Goal: Task Accomplishment & Management: Manage account settings

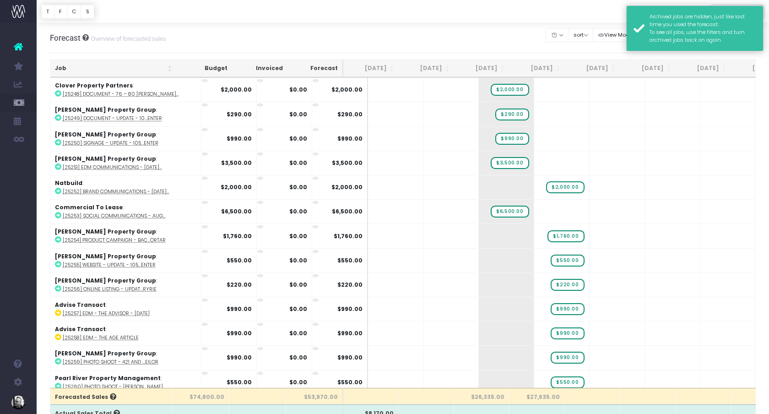
click at [640, 14] on div "Archived jobs are hidden, just like last time you used the forecast. To see all…" at bounding box center [694, 28] width 137 height 46
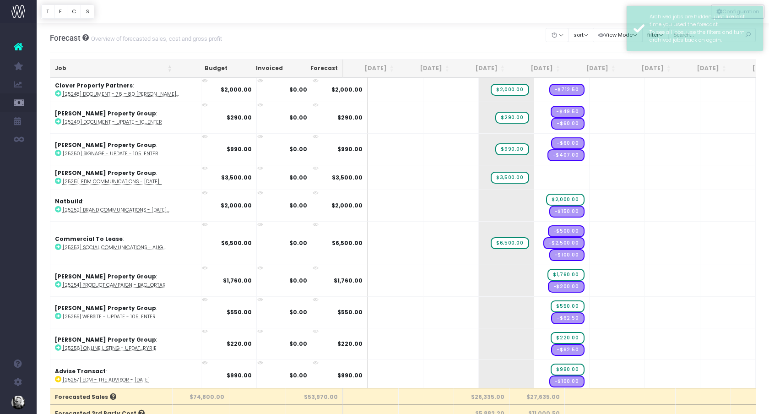
click at [592, 11] on div at bounding box center [403, 11] width 732 height 23
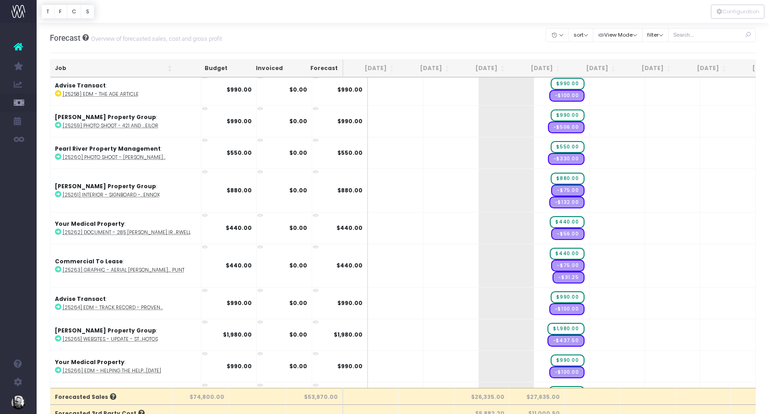
scroll to position [223, 0]
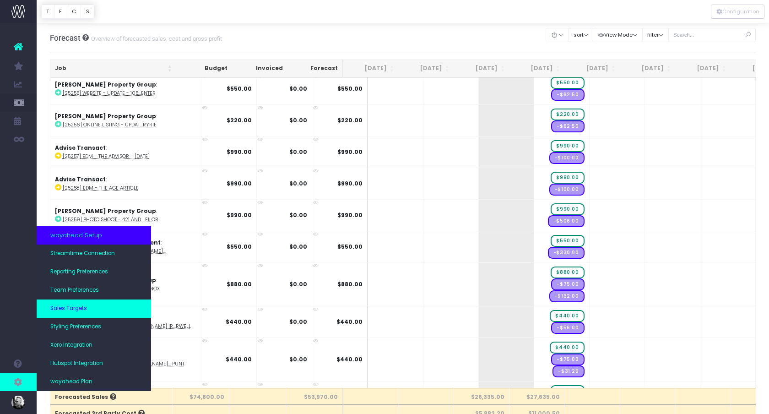
click at [78, 312] on link "Sales Targets" at bounding box center [94, 308] width 114 height 18
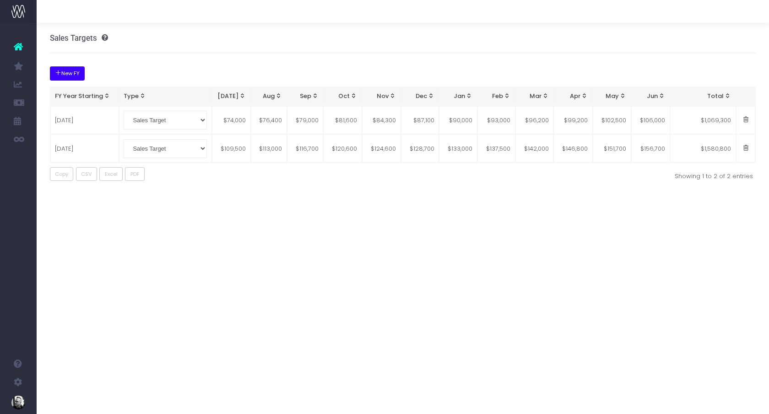
click at [65, 72] on button "New FY" at bounding box center [67, 73] width 35 height 14
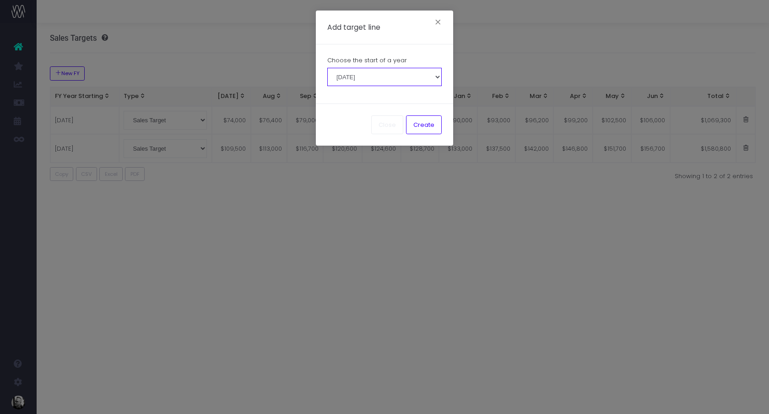
click at [377, 70] on select "[DATE] [DATE] [DATE] [DATE] [DATE] [DATE] [DATE] [DATE] [DATE] [DATE]" at bounding box center [384, 77] width 114 height 18
select select "20260701"
click at [327, 68] on select "[DATE] [DATE] [DATE] [DATE] [DATE] [DATE] [DATE] [DATE] [DATE] [DATE]" at bounding box center [384, 77] width 114 height 18
click at [423, 119] on button "Create" at bounding box center [424, 124] width 36 height 18
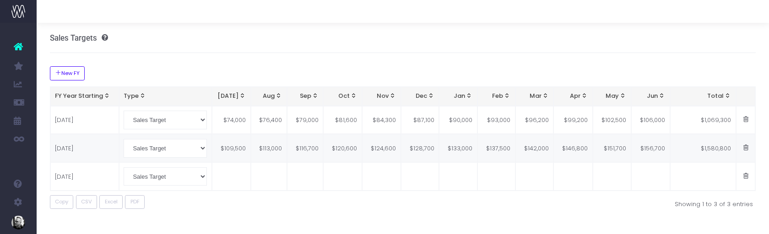
click at [270, 147] on td "$113,000" at bounding box center [269, 148] width 36 height 28
click at [318, 151] on td "$116,700" at bounding box center [305, 148] width 36 height 28
click at [350, 145] on td "$120,600" at bounding box center [343, 148] width 39 height 28
click at [382, 150] on td "$124,600" at bounding box center [383, 148] width 38 height 28
click at [422, 148] on td "$128,700" at bounding box center [421, 148] width 38 height 28
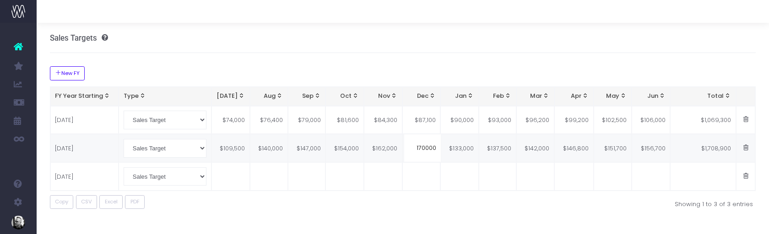
click at [461, 145] on td "$133,000" at bounding box center [459, 148] width 38 height 28
click at [502, 147] on td "$137,500" at bounding box center [497, 148] width 38 height 28
click at [536, 145] on td "$142,000" at bounding box center [535, 148] width 38 height 28
click at [573, 146] on td "$146,800" at bounding box center [574, 148] width 39 height 28
click at [612, 146] on td "$151,700" at bounding box center [612, 148] width 38 height 28
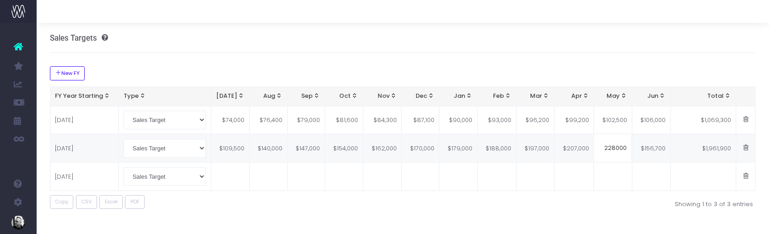
click at [655, 147] on td "$156,700" at bounding box center [651, 148] width 38 height 28
click at [620, 207] on div "Showing 1 to 3 of 3 entries" at bounding box center [553, 202] width 420 height 11
click at [231, 175] on td at bounding box center [229, 176] width 38 height 28
click at [604, 152] on td "$228,000" at bounding box center [611, 148] width 40 height 28
click at [654, 142] on td "$240,000" at bounding box center [651, 148] width 40 height 28
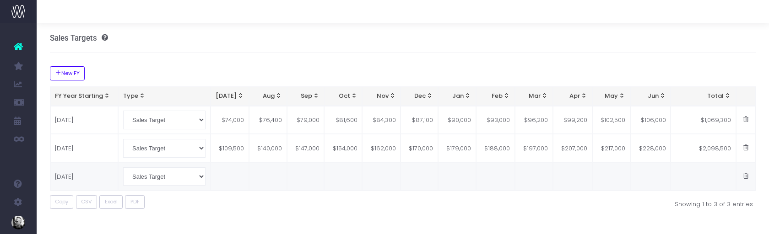
click at [237, 178] on td at bounding box center [229, 176] width 38 height 28
type input "240000"
click at [292, 209] on div "Copy CSV Excel PDF" at bounding box center [403, 202] width 706 height 14
click at [289, 215] on div "New FY FY Year Starting Type [DATE] Aug Sep Oct Nov Dec Jan Feb Mar Apr May Jun…" at bounding box center [403, 137] width 706 height 169
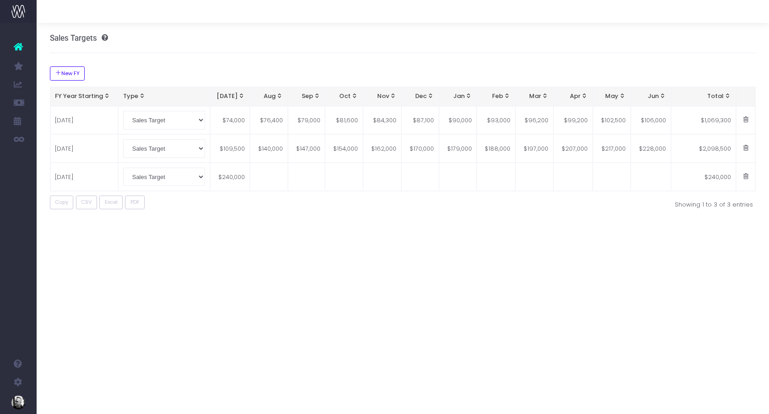
click at [316, 234] on div "Sales Targets New FY FY Year Starting Type [DATE] Aug Sep Oct Nov Dec Jan Feb M…" at bounding box center [403, 218] width 732 height 391
click at [197, 30] on div "Sales Targets" at bounding box center [403, 38] width 706 height 30
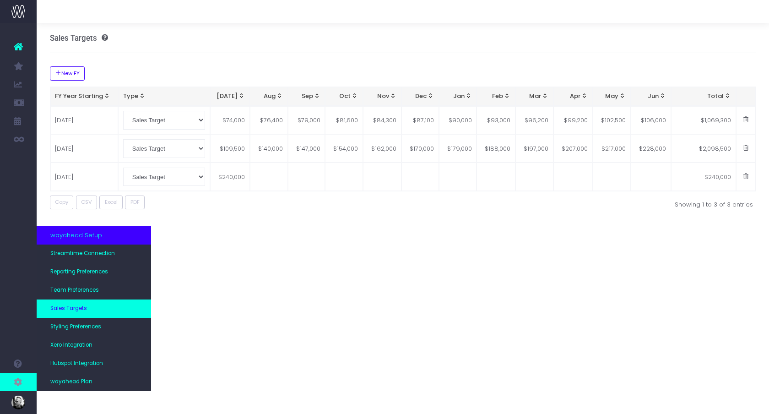
click at [65, 310] on span "Sales Targets" at bounding box center [68, 308] width 37 height 8
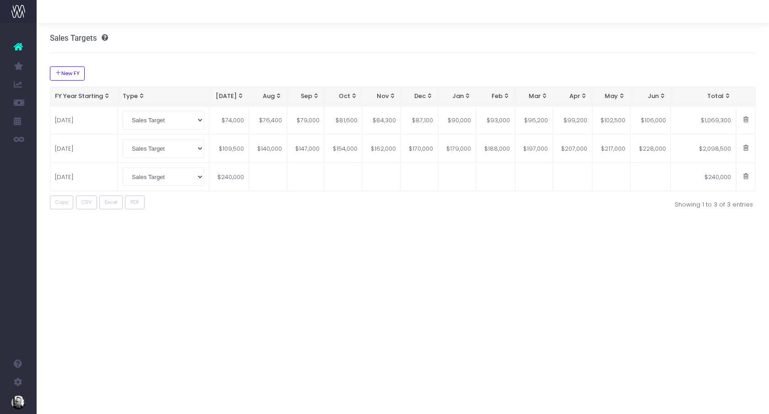
click at [253, 332] on div "Sales Targets New FY FY Year Starting Type Jul Aug Sep Oct Nov Dec Jan Feb Mar …" at bounding box center [403, 218] width 732 height 391
click at [164, 292] on div "Sales Targets New FY FY Year Starting Type Jul Aug Sep Oct Nov Dec Jan Feb Mar …" at bounding box center [403, 218] width 732 height 391
click at [201, 114] on select "Sales Target Contribution Target" at bounding box center [163, 120] width 81 height 18
click at [201, 119] on select "Sales Target Contribution Target" at bounding box center [163, 120] width 81 height 18
click at [123, 111] on select "Sales Target Contribution Target" at bounding box center [163, 120] width 81 height 18
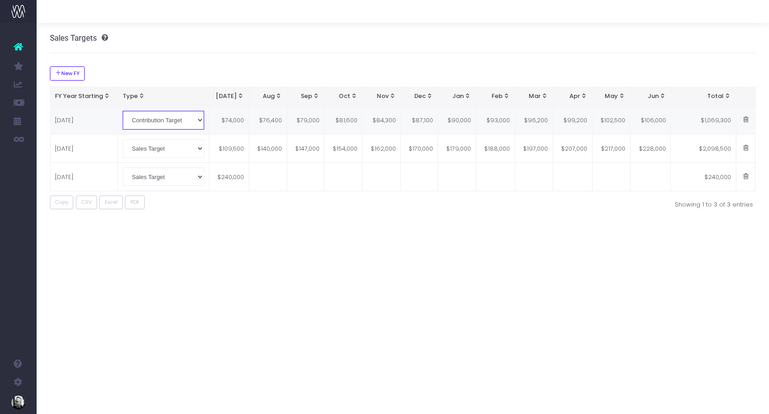
click at [197, 118] on select "Sales Target Contribution Target" at bounding box center [163, 120] width 81 height 18
select select "0"
click at [123, 111] on select "Sales Target Contribution Target" at bounding box center [163, 120] width 81 height 18
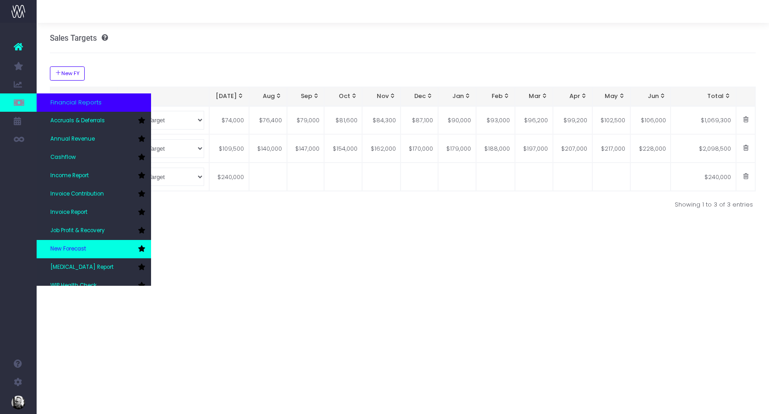
click at [63, 245] on span "New Forecast" at bounding box center [68, 249] width 36 height 8
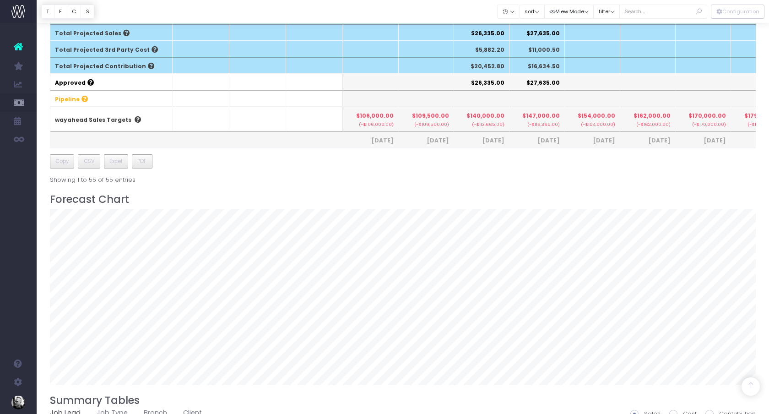
scroll to position [449, 0]
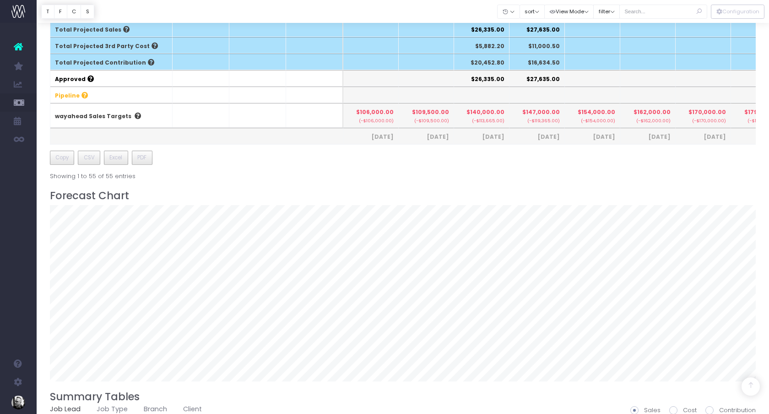
click at [307, 193] on h3 "Forecast Chart" at bounding box center [403, 195] width 706 height 12
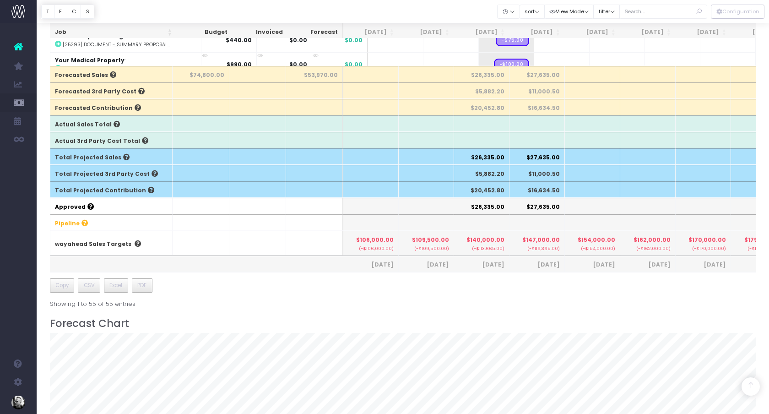
scroll to position [298, 0]
